Goal: Information Seeking & Learning: Find specific fact

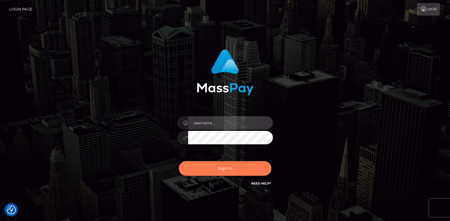
type input "catalinad"
checkbox input "true"
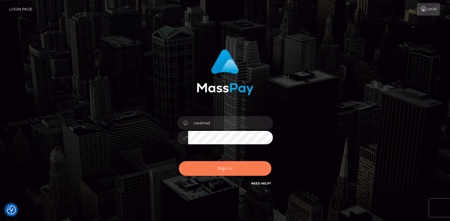
click at [227, 169] on button "Sign in" at bounding box center [225, 168] width 93 height 15
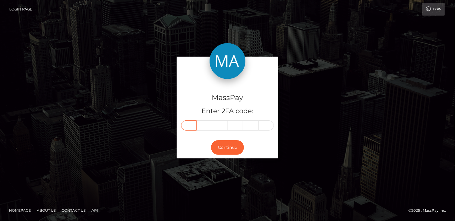
click at [190, 125] on input "text" at bounding box center [189, 125] width 16 height 10
type input "0"
type input "7"
type input "1"
type input "0"
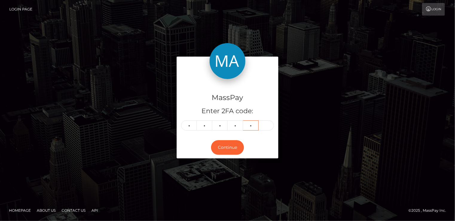
type input "4"
type input "6"
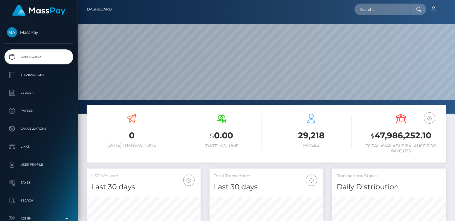
scroll to position [106, 114]
paste input "[EMAIL_ADDRESS][DOMAIN_NAME]"
type input "[EMAIL_ADDRESS][DOMAIN_NAME]"
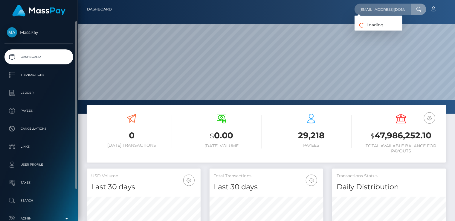
scroll to position [0, 0]
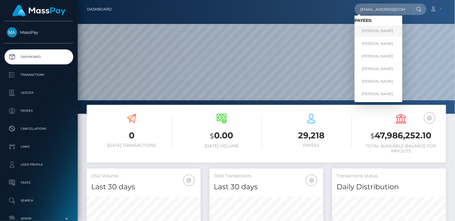
click at [376, 33] on link "Alena Sergeevna Chakaeva" at bounding box center [378, 30] width 48 height 11
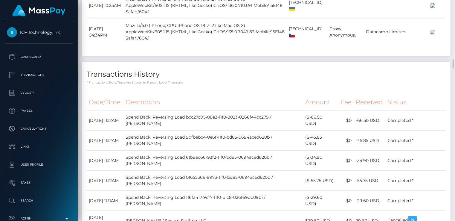
scroll to position [1495, 0]
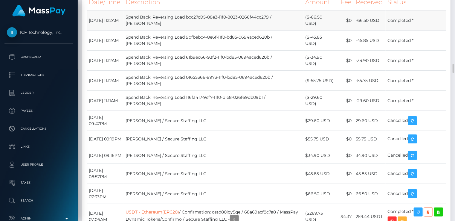
drag, startPoint x: 88, startPoint y: 54, endPoint x: 123, endPoint y: 53, distance: 34.7
click at [123, 30] on td "October 3, 2025 11:12AM" at bounding box center [105, 20] width 37 height 20
copy td "October 3, 2025"
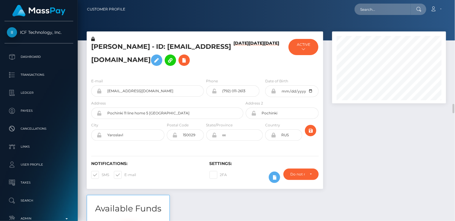
scroll to position [199, 0]
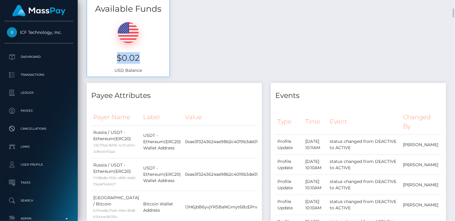
drag, startPoint x: 117, startPoint y: 56, endPoint x: 140, endPoint y: 59, distance: 22.7
click at [140, 59] on h3 "$0.02" at bounding box center [128, 58] width 74 height 12
copy h3 "$0.02"
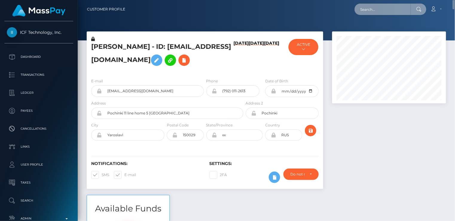
paste input "pout_i0kbYCLRTitBe"
type input "pout_i0kbYCLRTitBe"
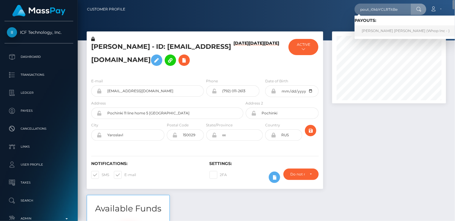
click at [378, 33] on link "SPENCER JAMES PATTON (Whop Inc - )" at bounding box center [405, 30] width 102 height 11
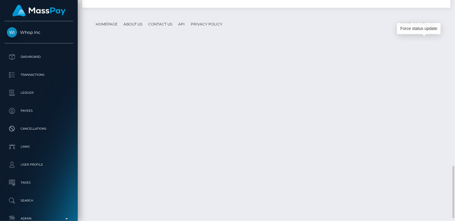
scroll to position [72, 114]
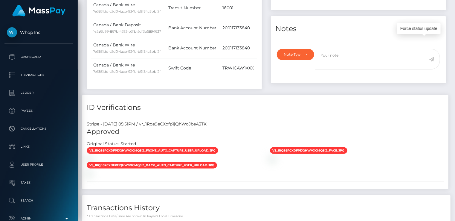
scroll to position [0, 0]
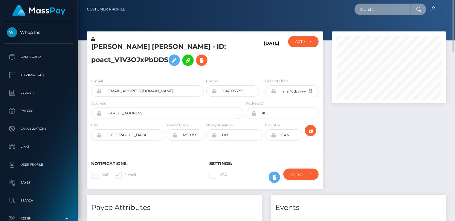
paste input "9833241"
type input "9833241"
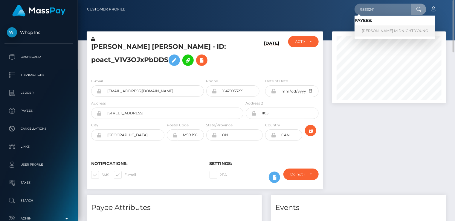
click at [374, 34] on link "BRIANNA LEXIS MIDNIGHT YOUNG" at bounding box center [394, 30] width 81 height 11
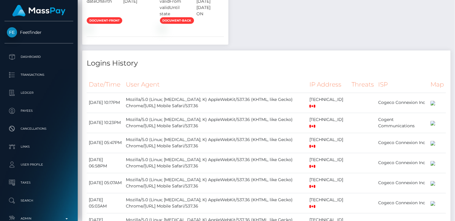
scroll to position [199, 0]
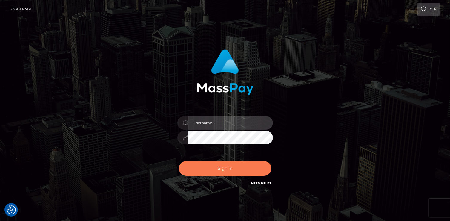
type input "catalinad"
click at [251, 166] on button "Sign in" at bounding box center [225, 168] width 93 height 15
type input "catalinad"
click at [210, 169] on button "Sign in" at bounding box center [225, 168] width 93 height 15
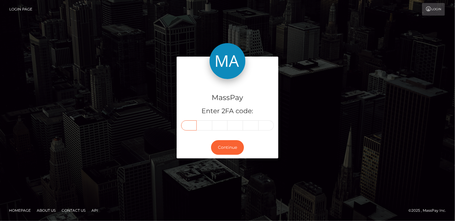
click at [193, 125] on input "text" at bounding box center [189, 125] width 16 height 10
type input "5"
type input "7"
type input "2"
type input "1"
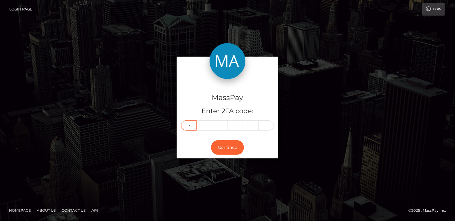
type input "0"
type input "6"
type input "8"
type input "2"
type input "1"
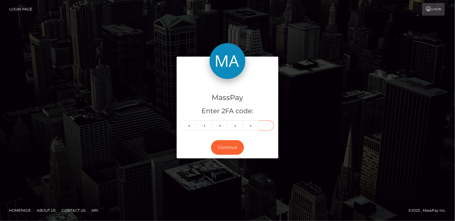
type input "9"
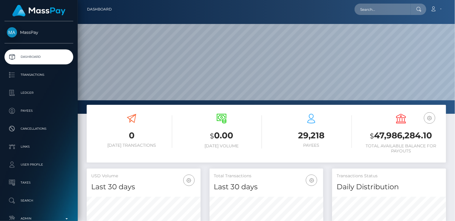
scroll to position [106, 114]
paste input "[EMAIL_ADDRESS][DOMAIN_NAME]"
type input "[EMAIL_ADDRESS][DOMAIN_NAME]"
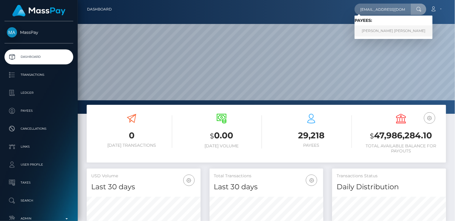
click at [378, 30] on link "[PERSON_NAME] [PERSON_NAME]" at bounding box center [393, 30] width 78 height 11
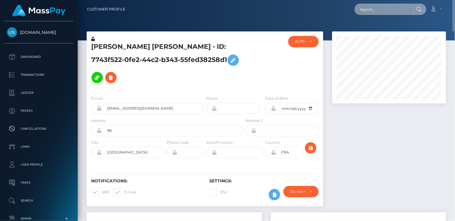
paste input "poact_qi3E64S0plvD"
type input "poact_qi3E64S0plvD"
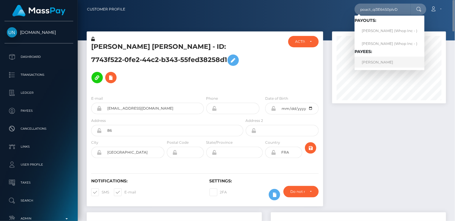
click at [374, 62] on link "ROGERIO BERNAL RIOS" at bounding box center [389, 61] width 70 height 11
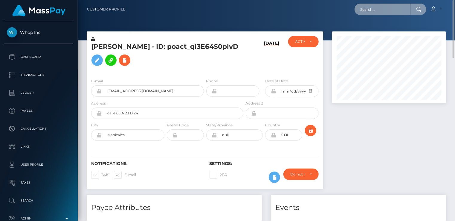
paste input "[EMAIL_ADDRESS][DOMAIN_NAME]"
type input "[EMAIL_ADDRESS][DOMAIN_NAME]"
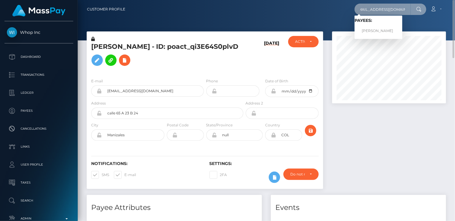
scroll to position [0, 0]
click at [380, 29] on link "SASKIA SHANTAL MAYAUD" at bounding box center [378, 30] width 48 height 11
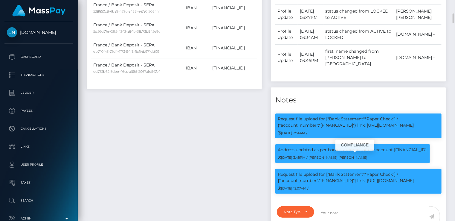
scroll to position [72, 114]
click at [344, 184] on p "Request file upload for ["Bank Statement","Paper Check"] / {"account_number":"F…" at bounding box center [358, 177] width 161 height 13
copy p "FR7628233000015101622981953"
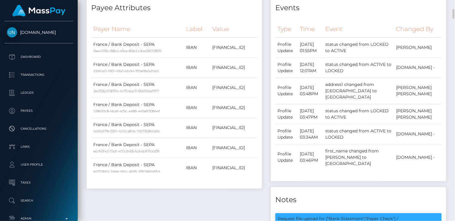
scroll to position [0, 0]
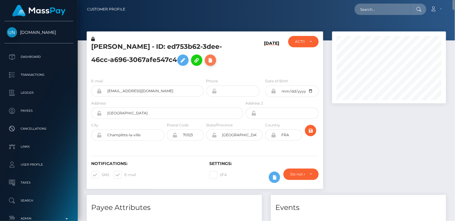
click at [214, 61] on icon at bounding box center [210, 59] width 7 height 7
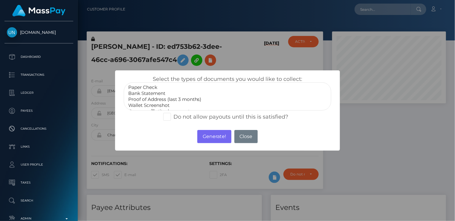
select select "Bank Statement"
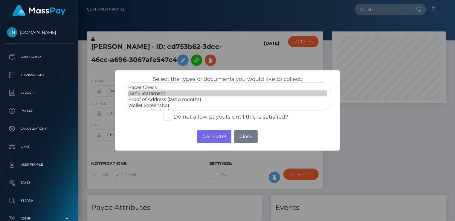
click at [152, 94] on option "Bank Statement" at bounding box center [228, 93] width 200 height 6
click at [208, 135] on button "Generate!" at bounding box center [214, 136] width 34 height 13
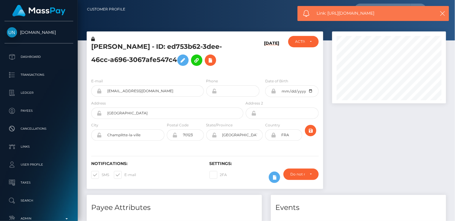
click at [354, 13] on span "Link: https://l.maspay.io/4lXDa" at bounding box center [373, 13] width 112 height 6
copy span "Link: https://l.maspay.io/4lXDa"
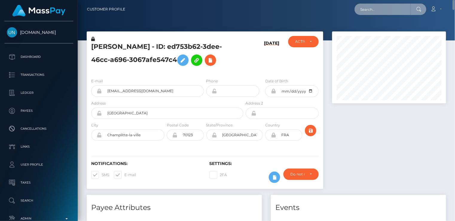
paste input "poact_qi3E64S0plvD"
type input "poact_qi3E64S0plvD"
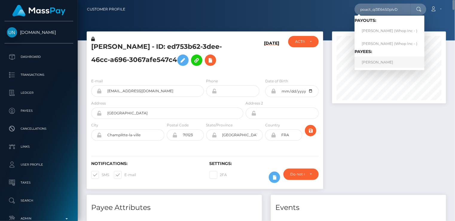
click at [372, 62] on link "ROGERIO BERNAL RIOS" at bounding box center [389, 61] width 70 height 11
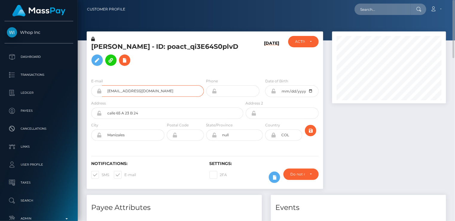
click at [120, 92] on input "robernalri@unal.edu.co" at bounding box center [153, 90] width 102 height 11
paste input "94682db6-a35a-11f0-bd75-060e06e9f077"
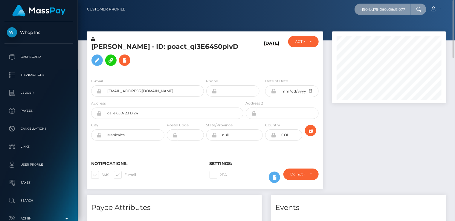
type input "94682db6-a35a-11f0-bd75-060e06e9f077"
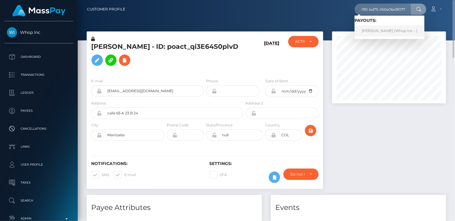
scroll to position [0, 0]
click at [382, 29] on link "MIKAYEL SARGSYAN (Whop Inc - )" at bounding box center [389, 30] width 70 height 11
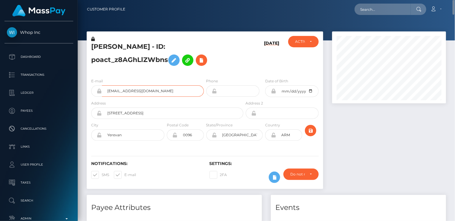
click at [136, 92] on input "sargsyanmic+2336e1c456@gmail.com" at bounding box center [153, 90] width 102 height 11
paste input "poact_g3zemTKvA48O"
type input "poact_g3zemTKvA48O"
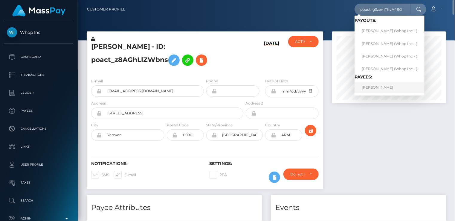
click at [380, 84] on link "ASLIDDIN SOHIBOV" at bounding box center [389, 87] width 70 height 11
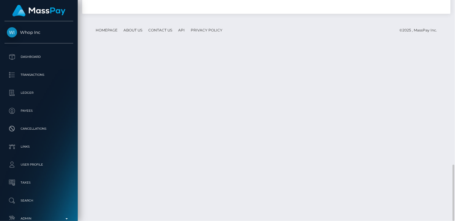
scroll to position [72, 114]
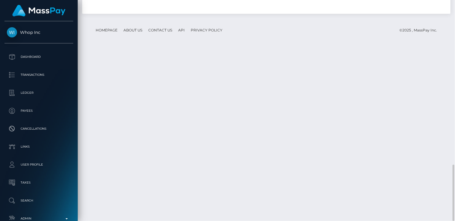
copy td "RQ0M0fnENGEemL7c1x6c61"
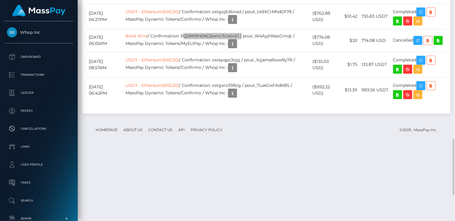
scroll to position [641, 0]
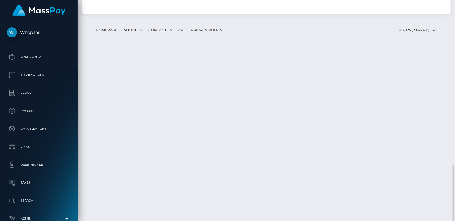
copy td "RQ0M0fnENGEemL7c1x6c61"
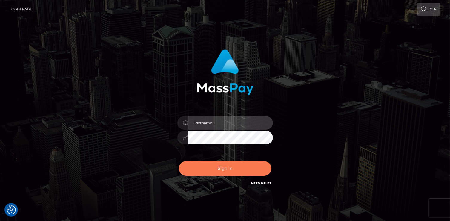
type input "catalinad"
click at [218, 172] on button "Sign in" at bounding box center [225, 168] width 93 height 15
click at [220, 167] on button "Sign in" at bounding box center [225, 168] width 93 height 15
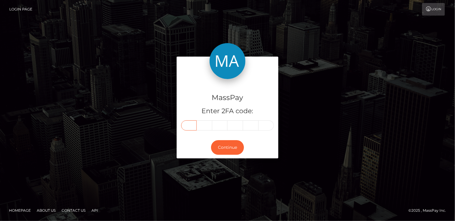
click at [186, 124] on input "text" at bounding box center [189, 125] width 16 height 10
type input "8"
type input "9"
type input "5"
type input "0"
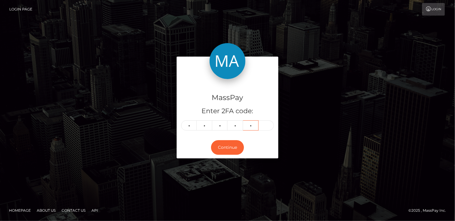
type input "1"
type input "3"
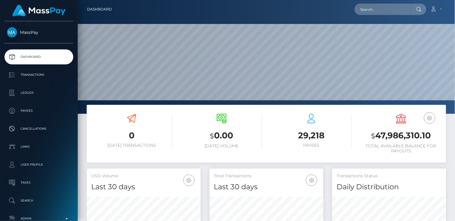
scroll to position [106, 114]
paste input "RQ0M0fnENGEemL7c1x6c61"
type input "RQ0M0fnENGEemL7c1x6c61"
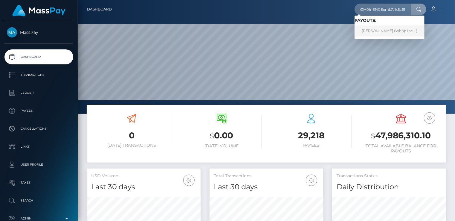
scroll to position [0, 0]
click at [389, 31] on link "[PERSON_NAME] (Whop Inc - )" at bounding box center [389, 30] width 70 height 11
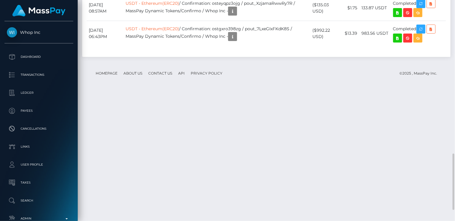
scroll to position [72, 114]
